Goal: Information Seeking & Learning: Learn about a topic

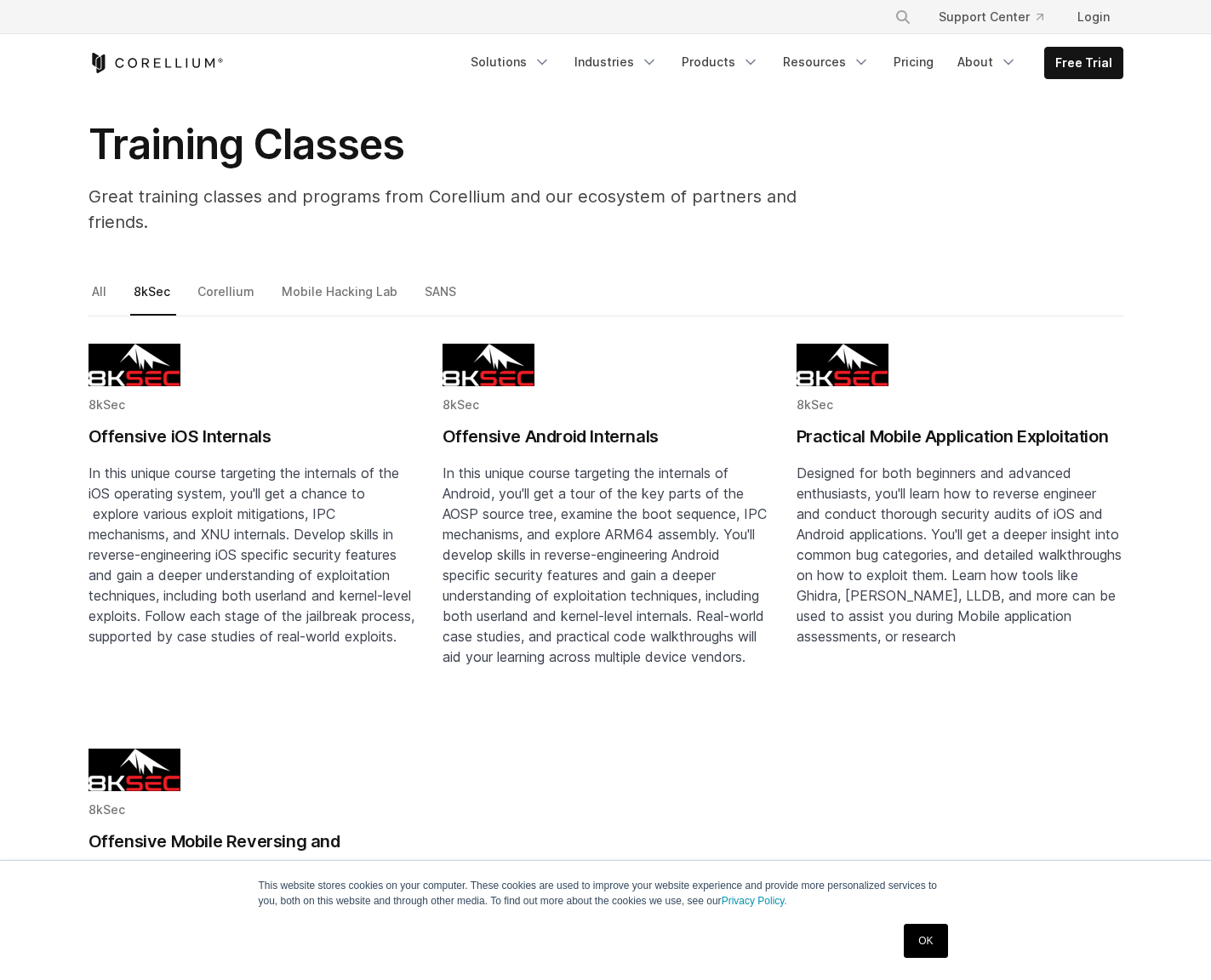
scroll to position [75, 0]
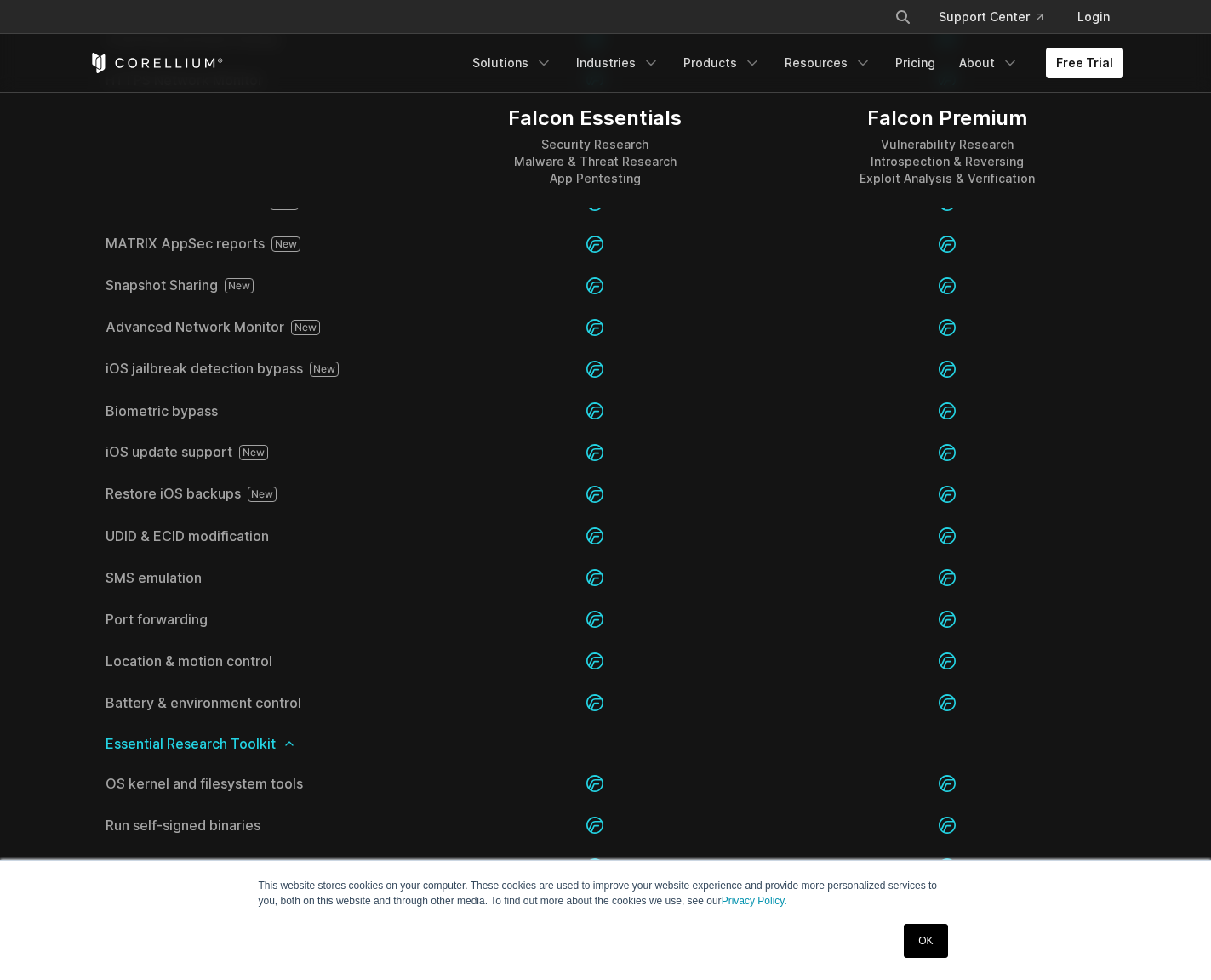
scroll to position [5101, 0]
